Goal: Information Seeking & Learning: Learn about a topic

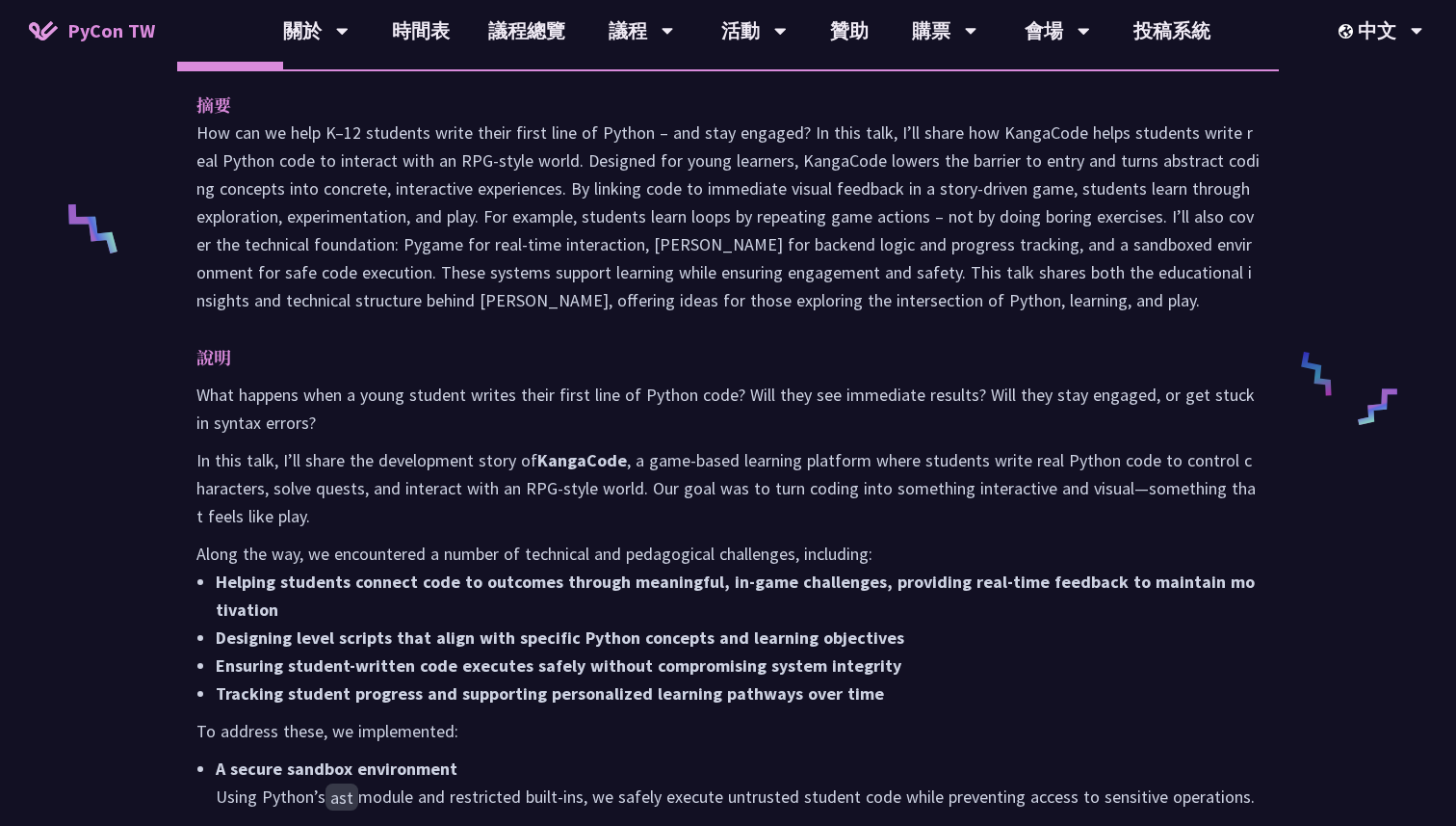
scroll to position [844, 0]
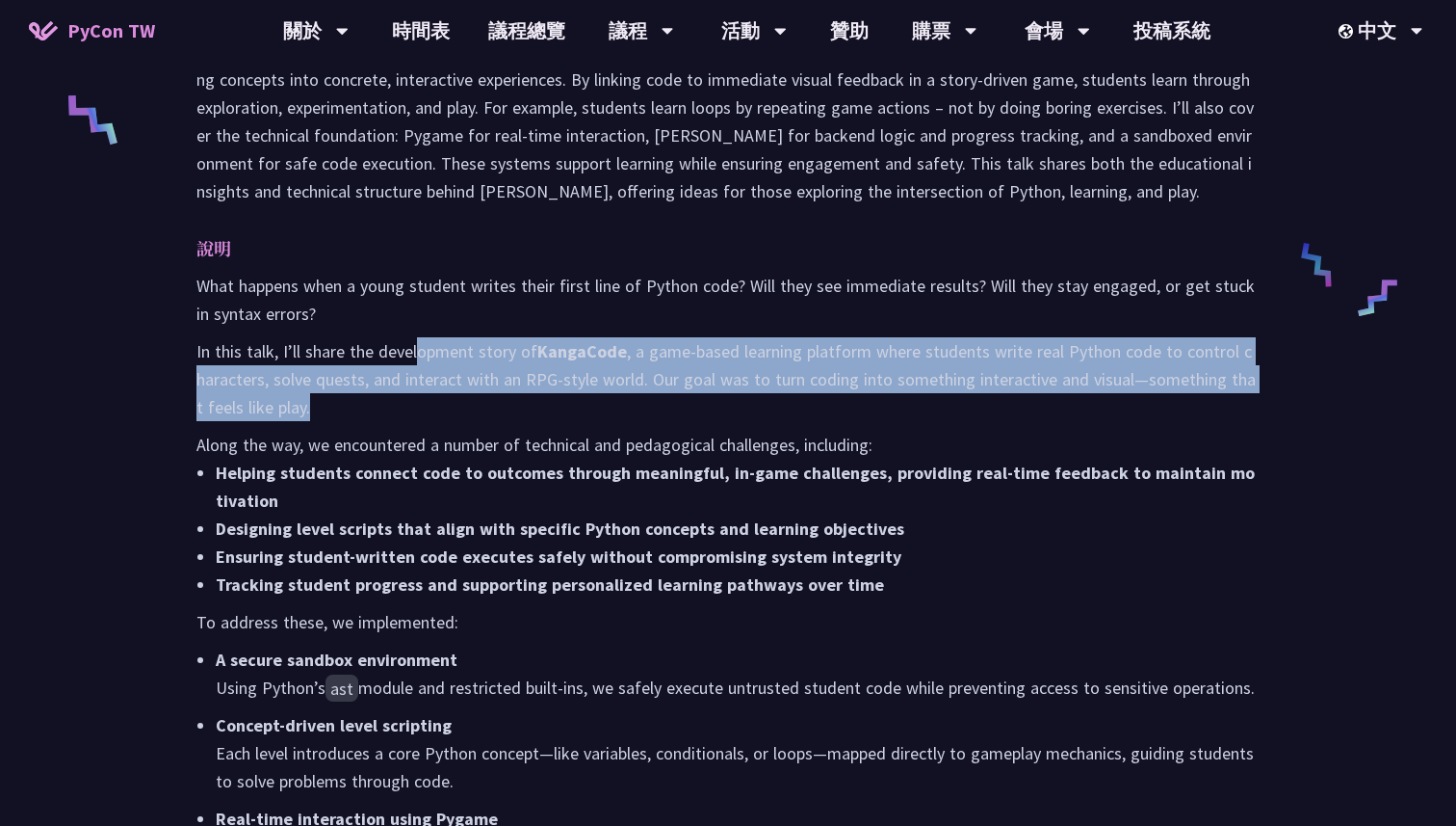
drag, startPoint x: 415, startPoint y: 349, endPoint x: 428, endPoint y: 405, distance: 57.3
click at [428, 405] on p "In this talk, I’ll share the development story of KangaCode , a game-based lear…" at bounding box center [728, 379] width 1063 height 84
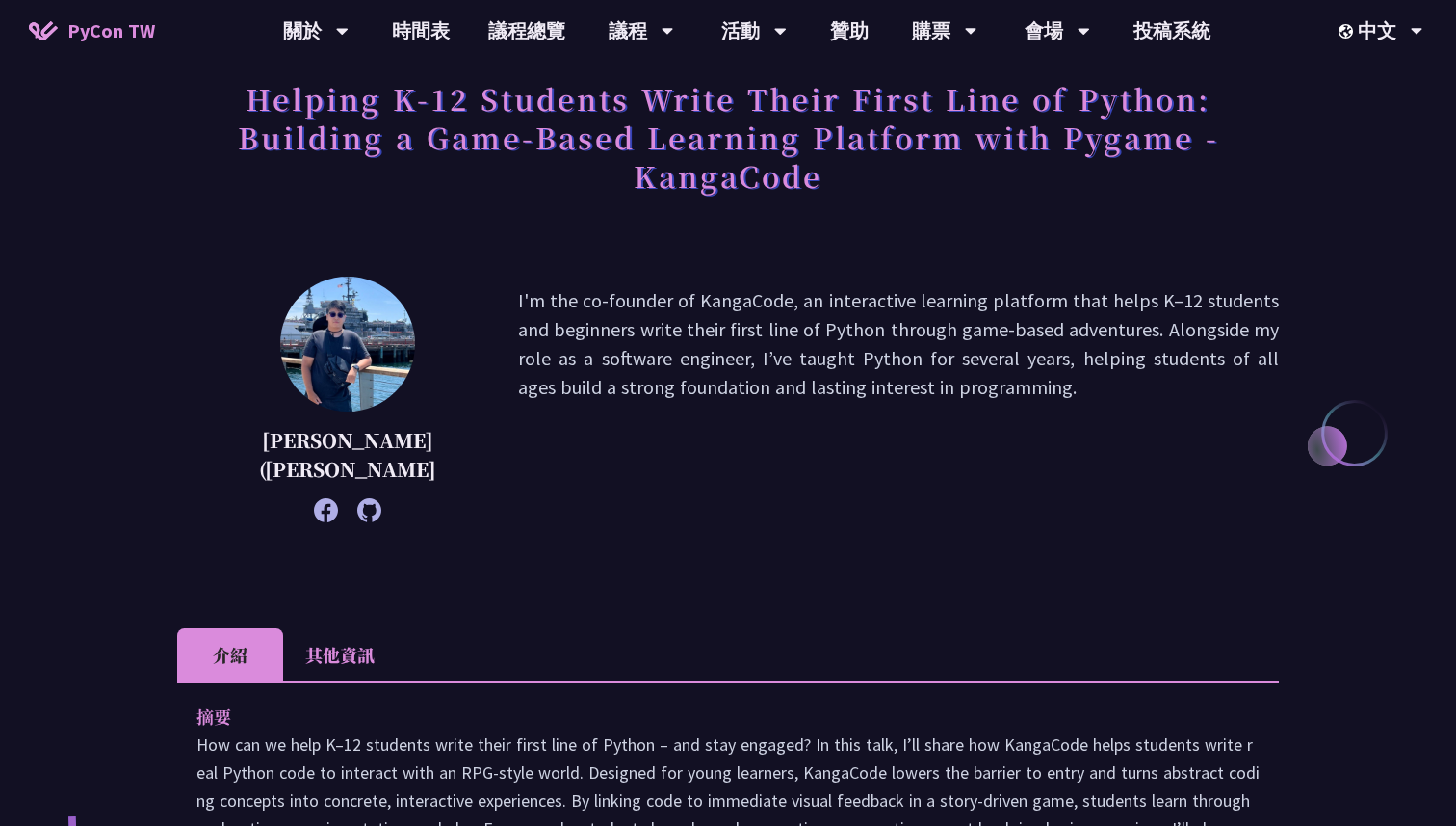
scroll to position [56, 0]
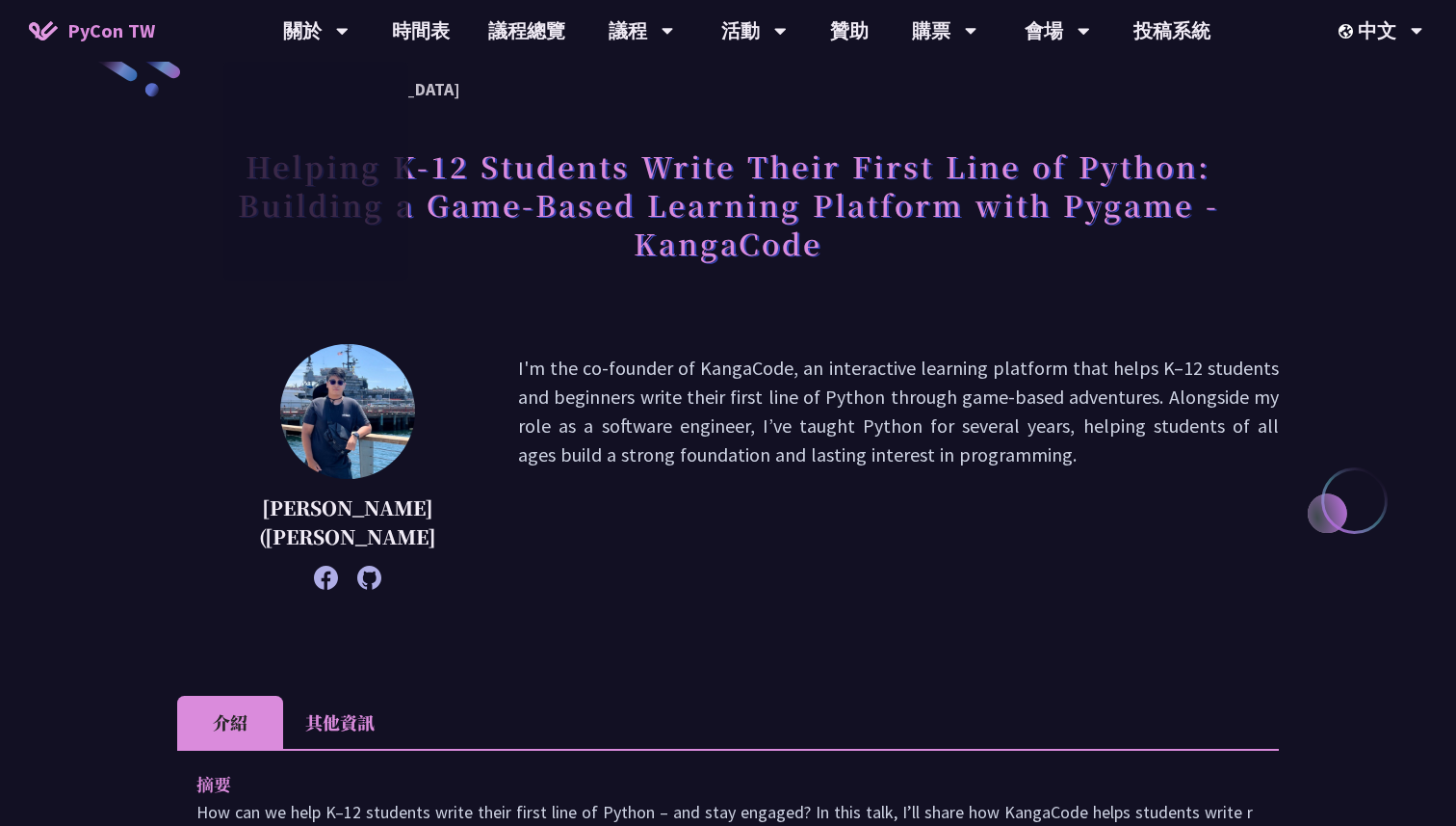
click at [121, 33] on span "PyCon TW" at bounding box center [111, 30] width 88 height 29
click at [117, 27] on span "PyCon TW" at bounding box center [111, 30] width 88 height 29
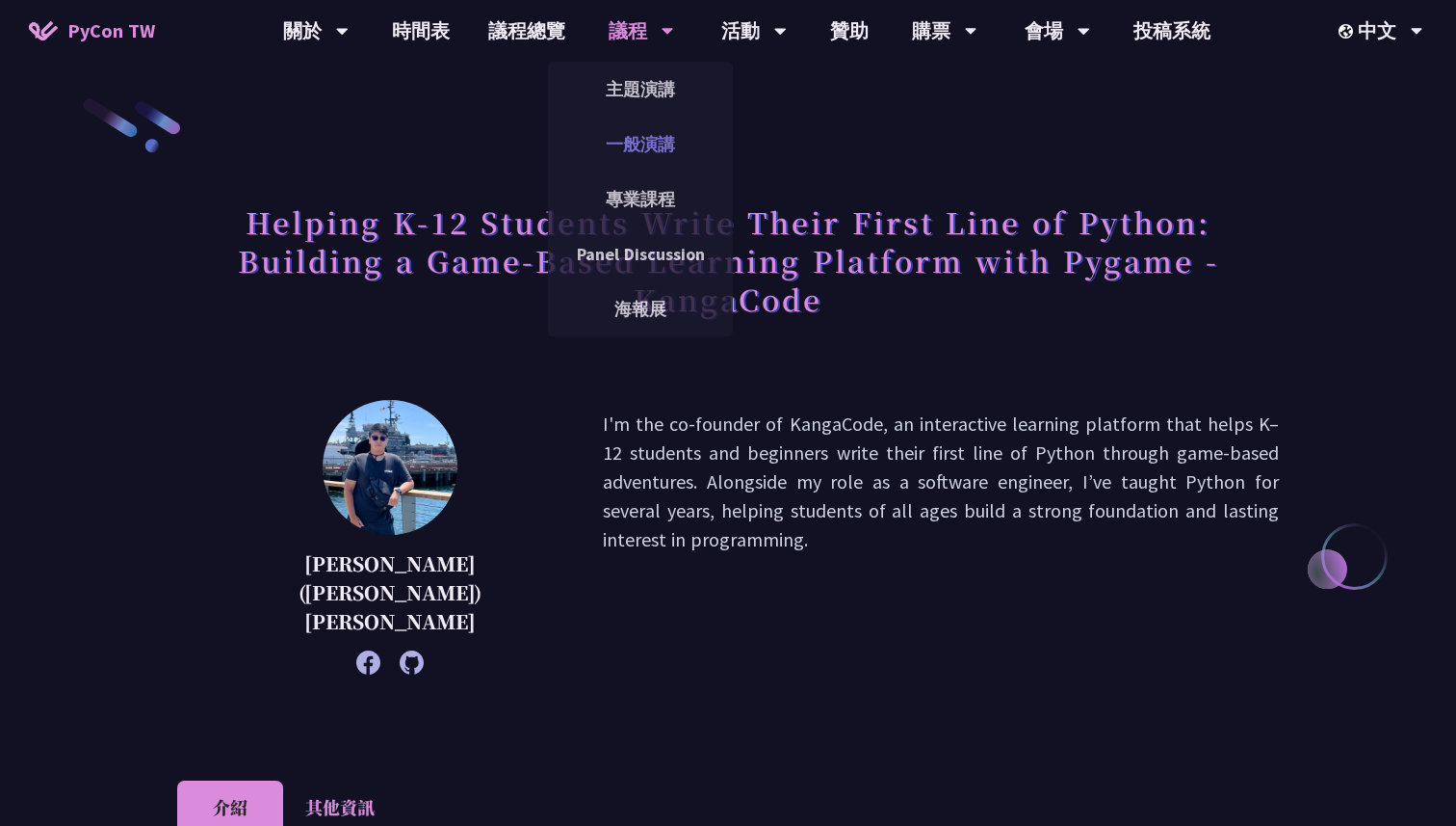
click at [642, 150] on link "一般演講" at bounding box center [640, 143] width 185 height 45
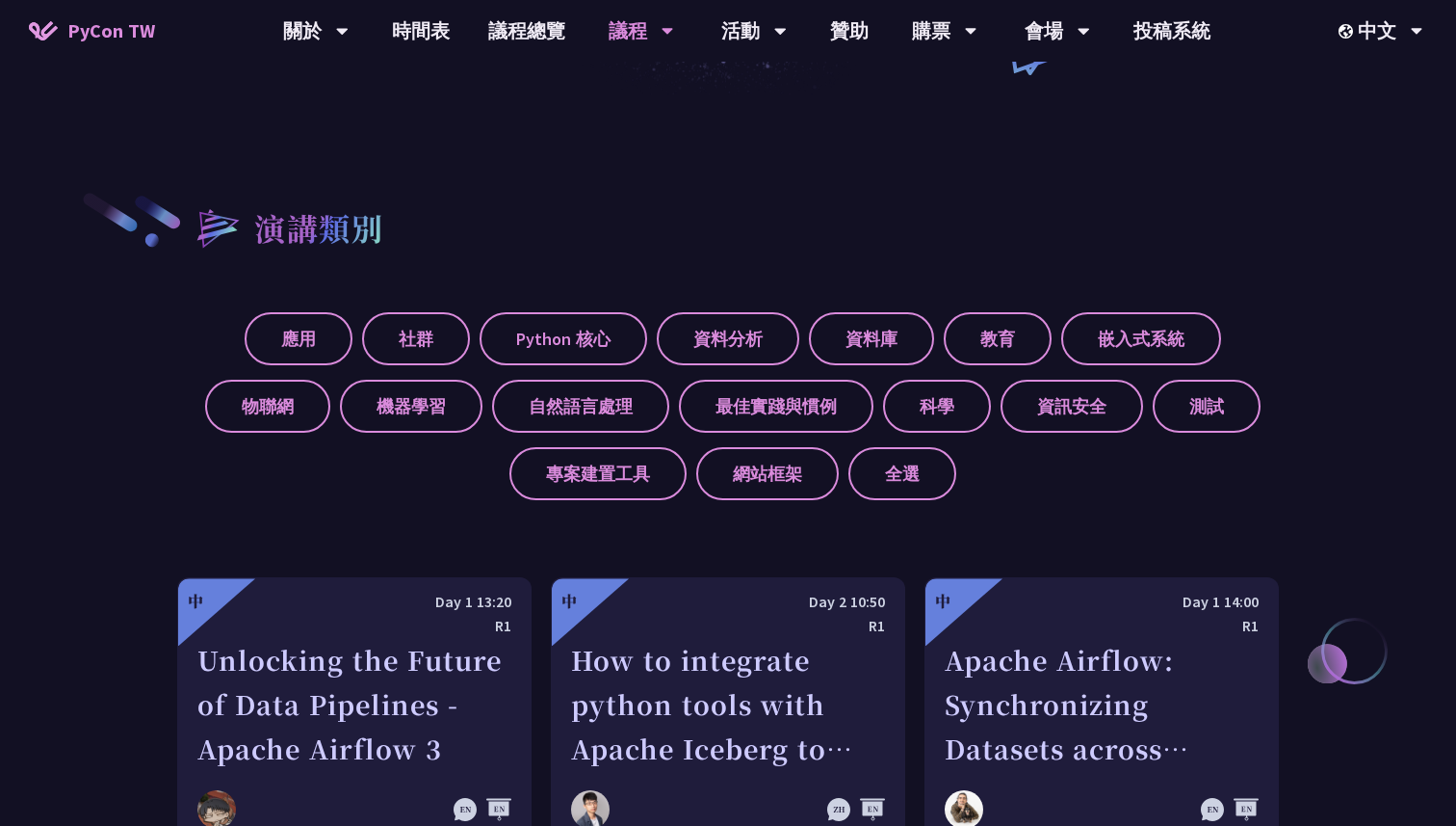
scroll to position [158, 0]
